Goal: Information Seeking & Learning: Learn about a topic

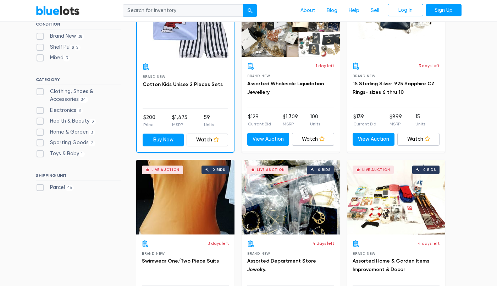
scroll to position [248, 0]
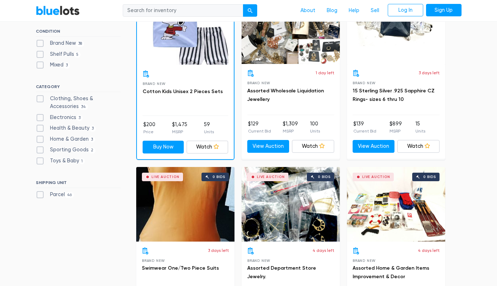
click at [39, 150] on label "Sporting Goods 2" at bounding box center [66, 150] width 60 height 8
click at [39, 150] on Goods"] "Sporting Goods 2" at bounding box center [38, 148] width 5 height 5
checkbox Goods"] "true"
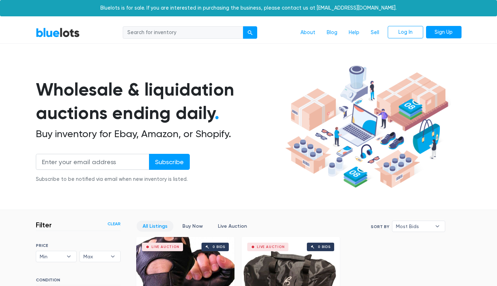
scroll to position [191, 0]
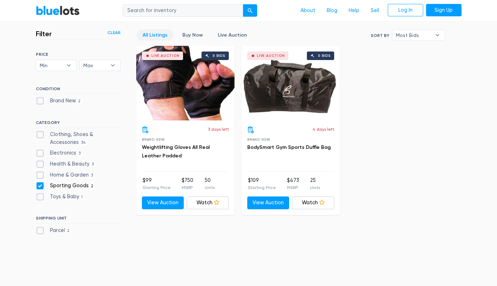
click at [41, 151] on label "Electronics 3" at bounding box center [59, 153] width 47 height 8
click at [40, 151] on input "Electronics 3" at bounding box center [38, 151] width 5 height 5
checkbox input "true"
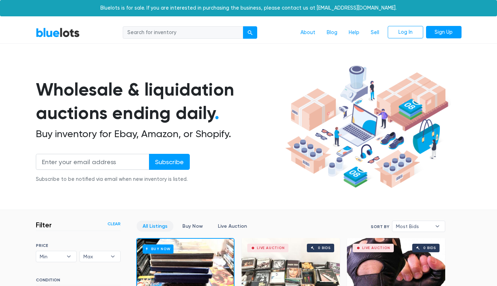
scroll to position [191, 0]
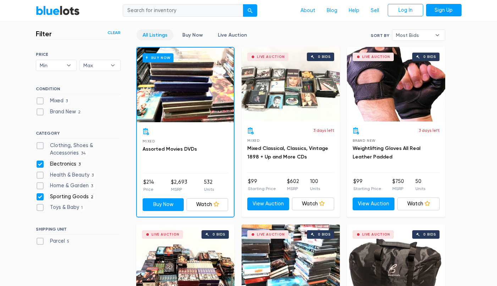
click at [39, 197] on label "Sporting Goods 2" at bounding box center [66, 197] width 60 height 8
click at [39, 197] on Goods"] "Sporting Goods 2" at bounding box center [38, 195] width 5 height 5
checkbox Goods"] "false"
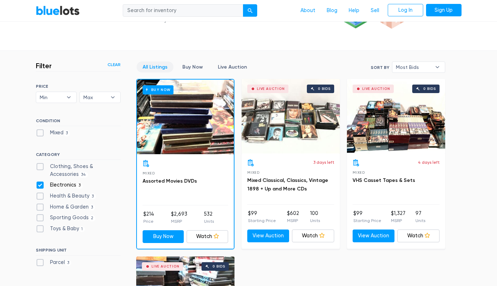
scroll to position [155, 0]
